Goal: Find specific page/section

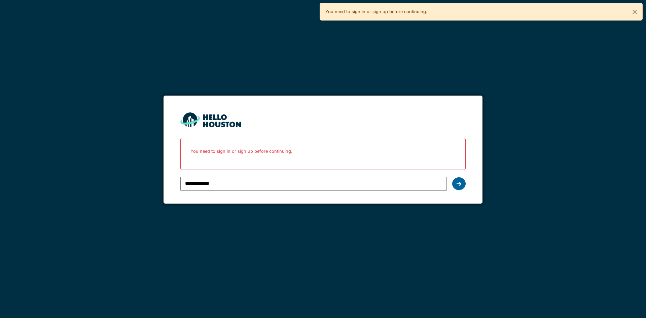
click at [459, 181] on icon at bounding box center [458, 183] width 5 height 5
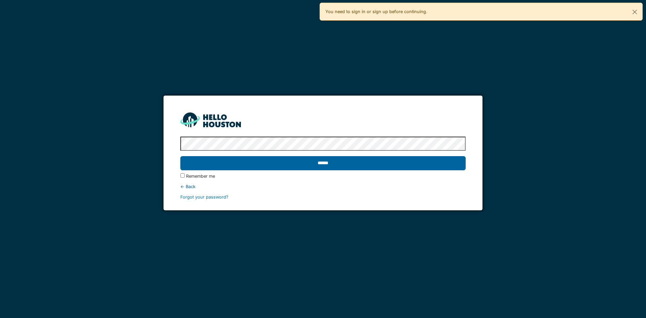
click at [197, 163] on input "******" at bounding box center [322, 163] width 285 height 14
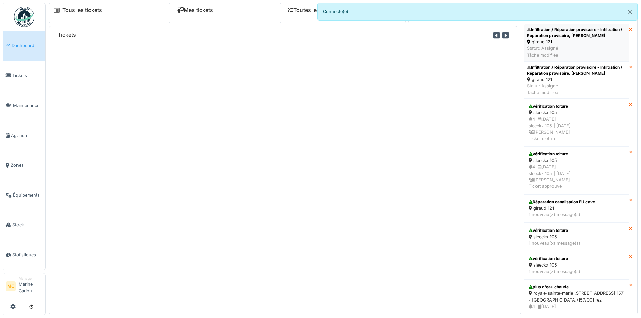
click at [570, 37] on div "Infiltration / Réparation provisoire - Infiltration / Réparation provisoire, [P…" at bounding box center [576, 33] width 99 height 12
click at [568, 43] on div "giraud 121" at bounding box center [576, 42] width 99 height 6
